Goal: Task Accomplishment & Management: Manage account settings

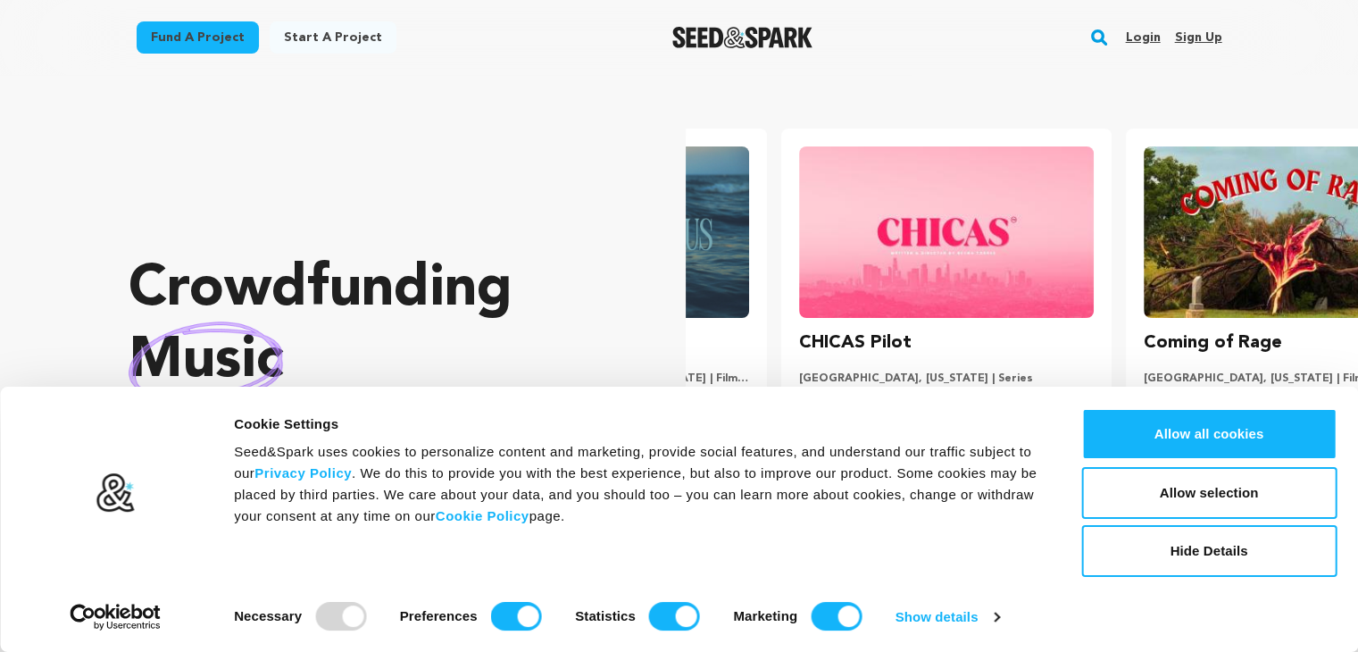
scroll to position [0, 358]
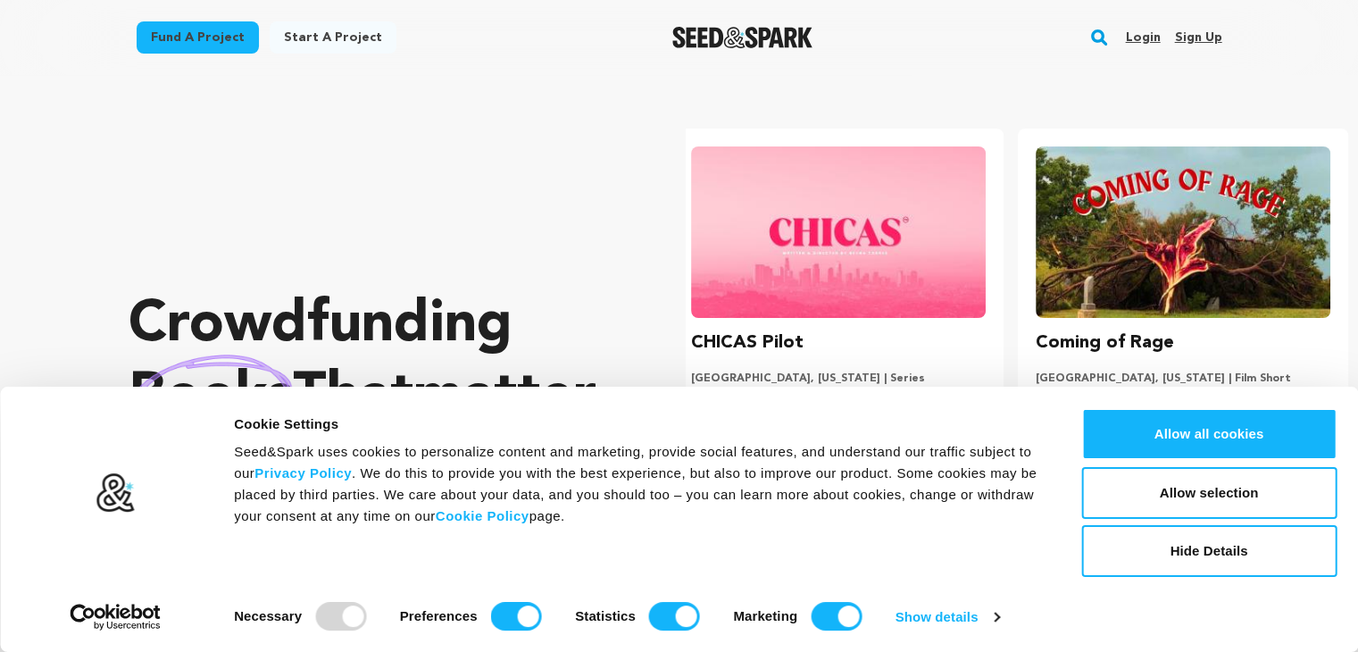
click at [1203, 37] on link "Sign up" at bounding box center [1197, 37] width 47 height 29
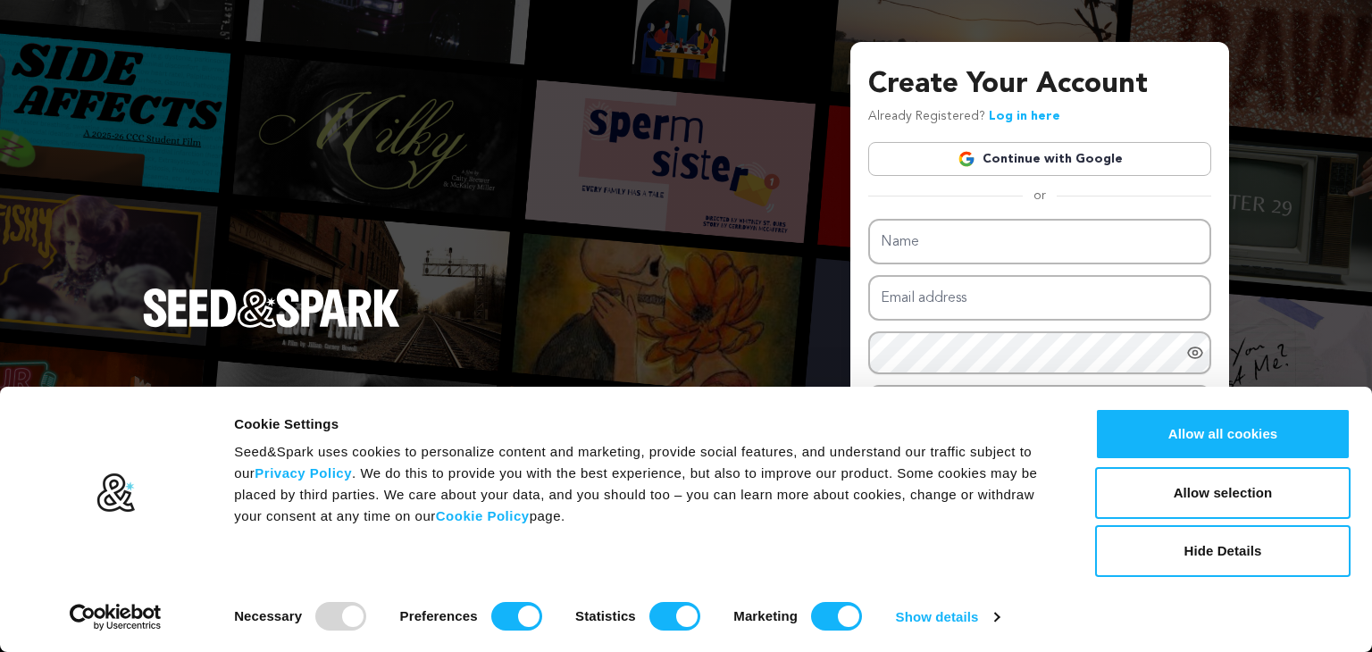
click at [1015, 157] on link "Continue with Google" at bounding box center [1039, 159] width 343 height 34
click at [1223, 556] on button "Hide Details" at bounding box center [1222, 551] width 255 height 52
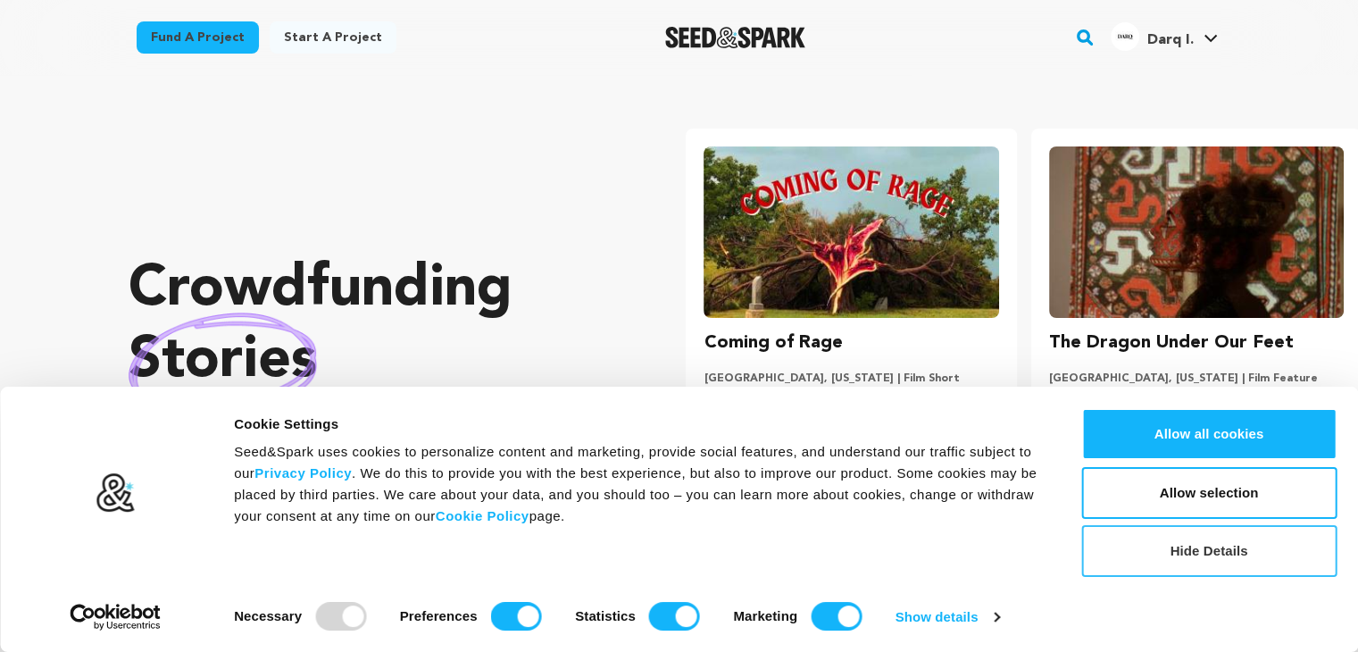
click at [1211, 548] on button "Hide Details" at bounding box center [1209, 551] width 255 height 52
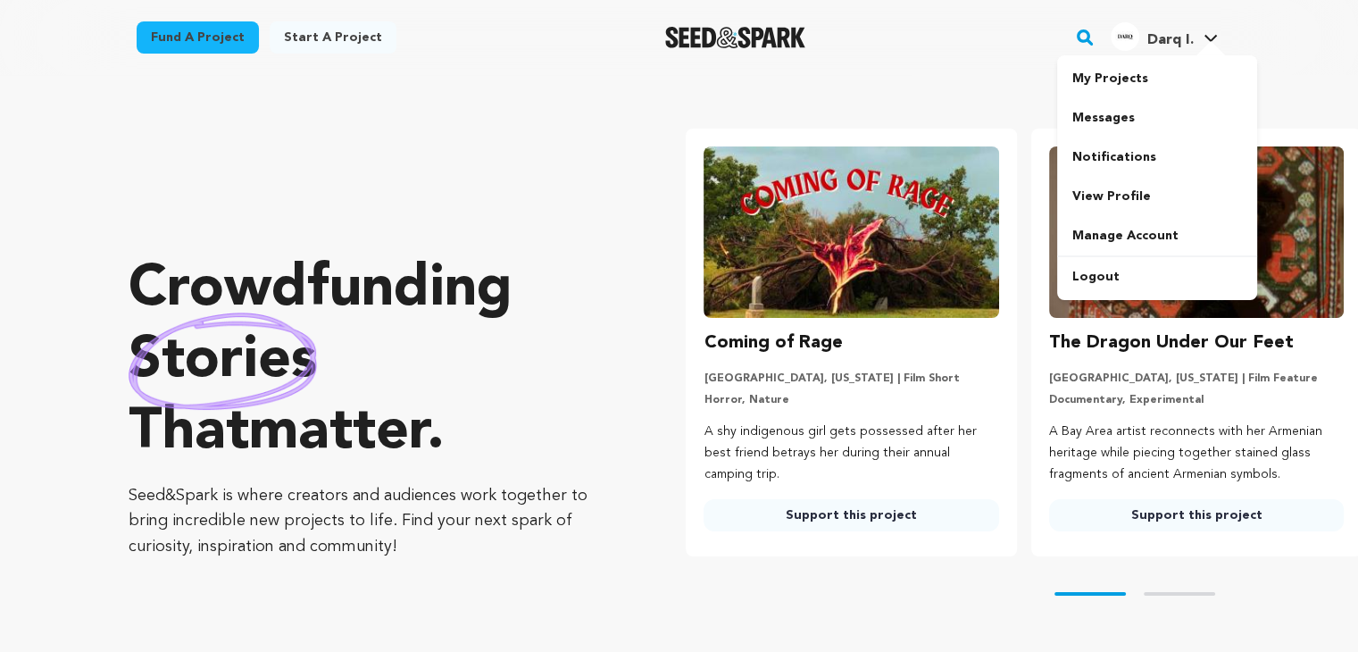
click at [1179, 34] on span "Darq I." at bounding box center [1170, 40] width 46 height 14
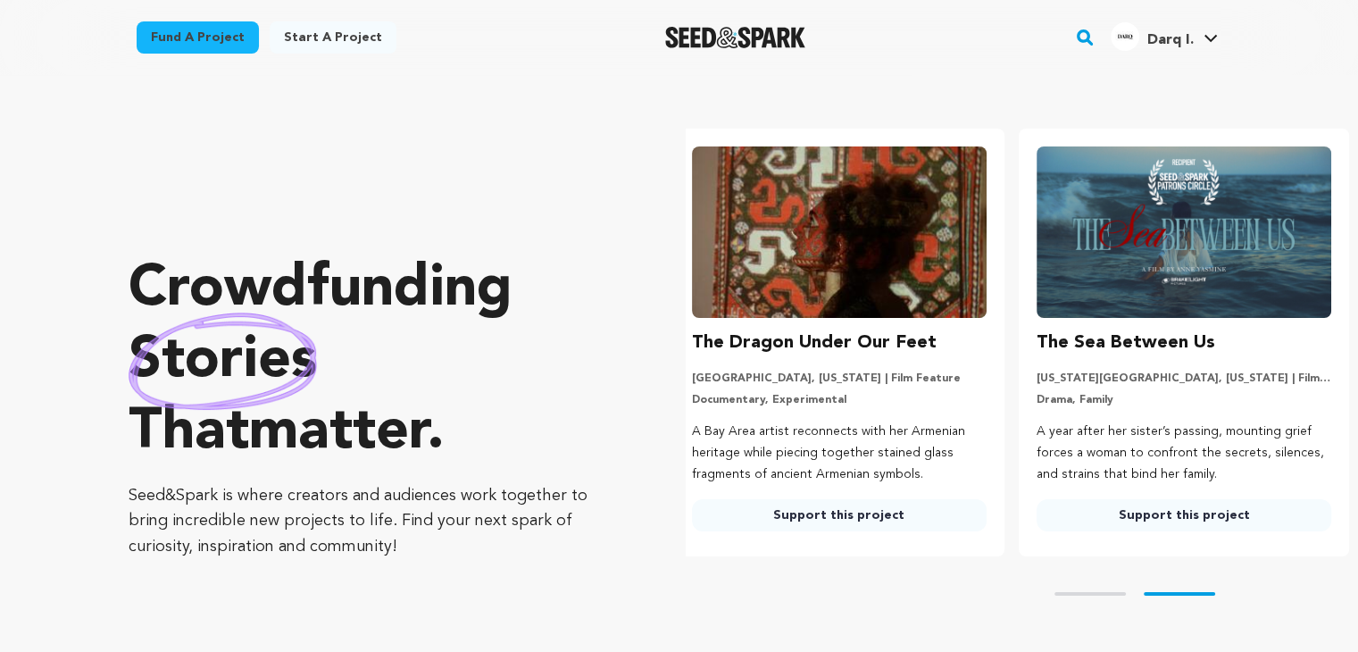
scroll to position [0, 358]
click at [1217, 36] on icon at bounding box center [1211, 38] width 14 height 9
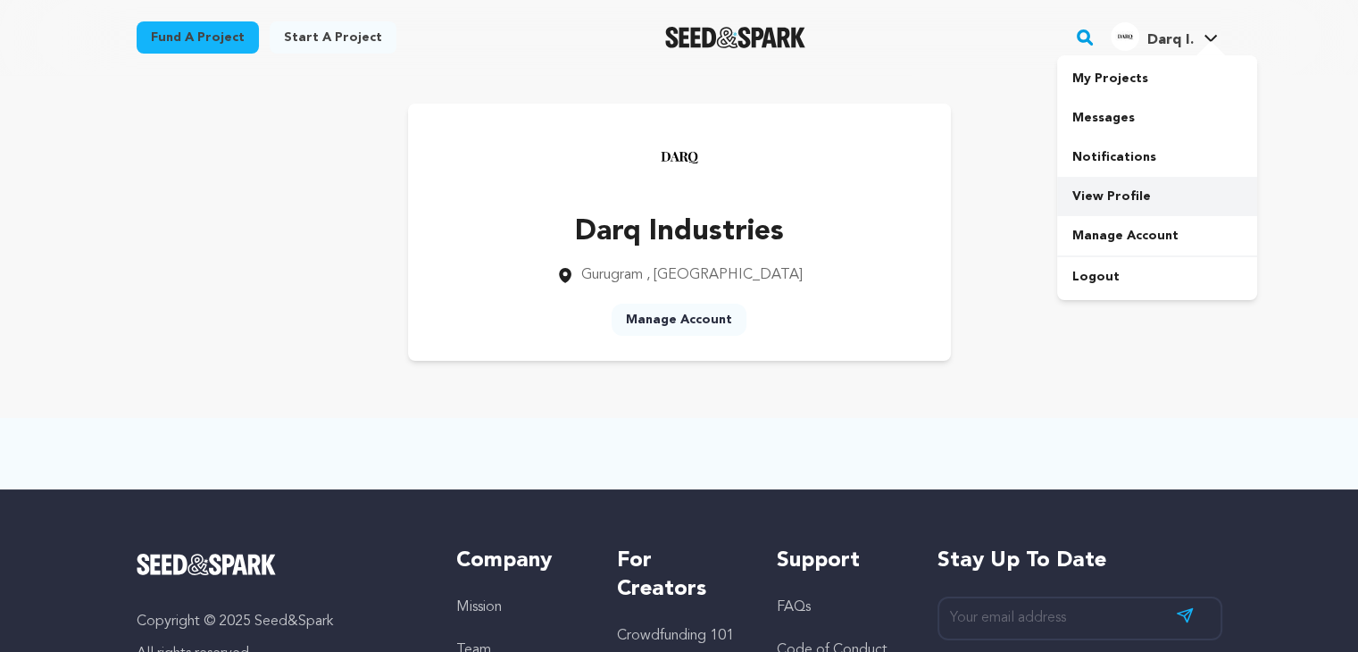
click at [1134, 205] on link "View Profile" at bounding box center [1157, 196] width 200 height 39
click at [1130, 241] on link "Manage Account" at bounding box center [1157, 235] width 200 height 39
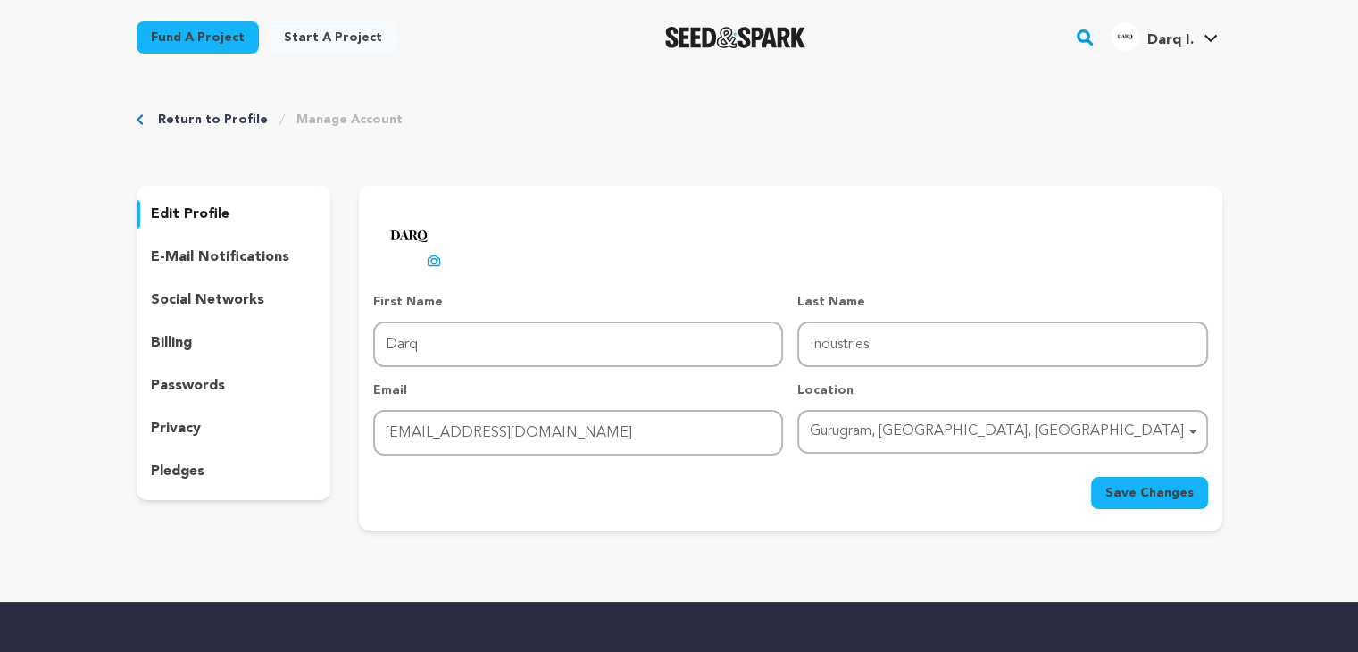
click at [241, 258] on p "e-mail notifications" at bounding box center [220, 256] width 138 height 21
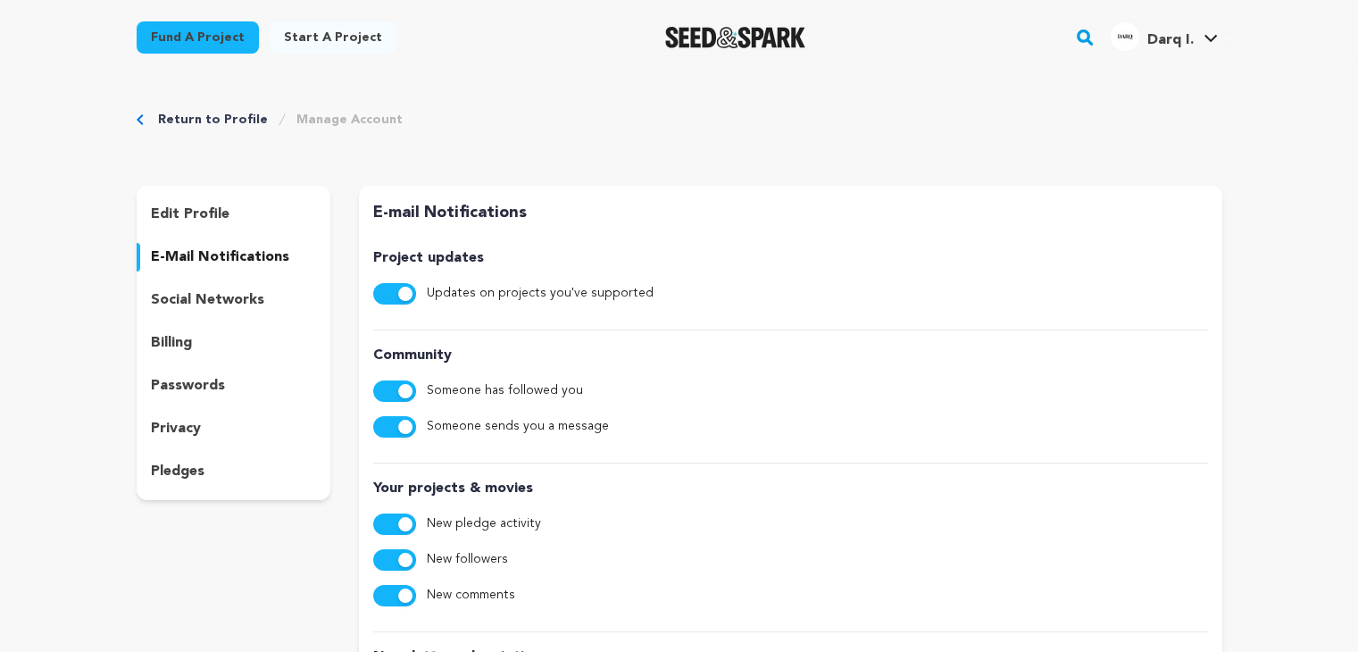
click at [228, 298] on p "social networks" at bounding box center [207, 299] width 113 height 21
